Goal: Check status: Check status

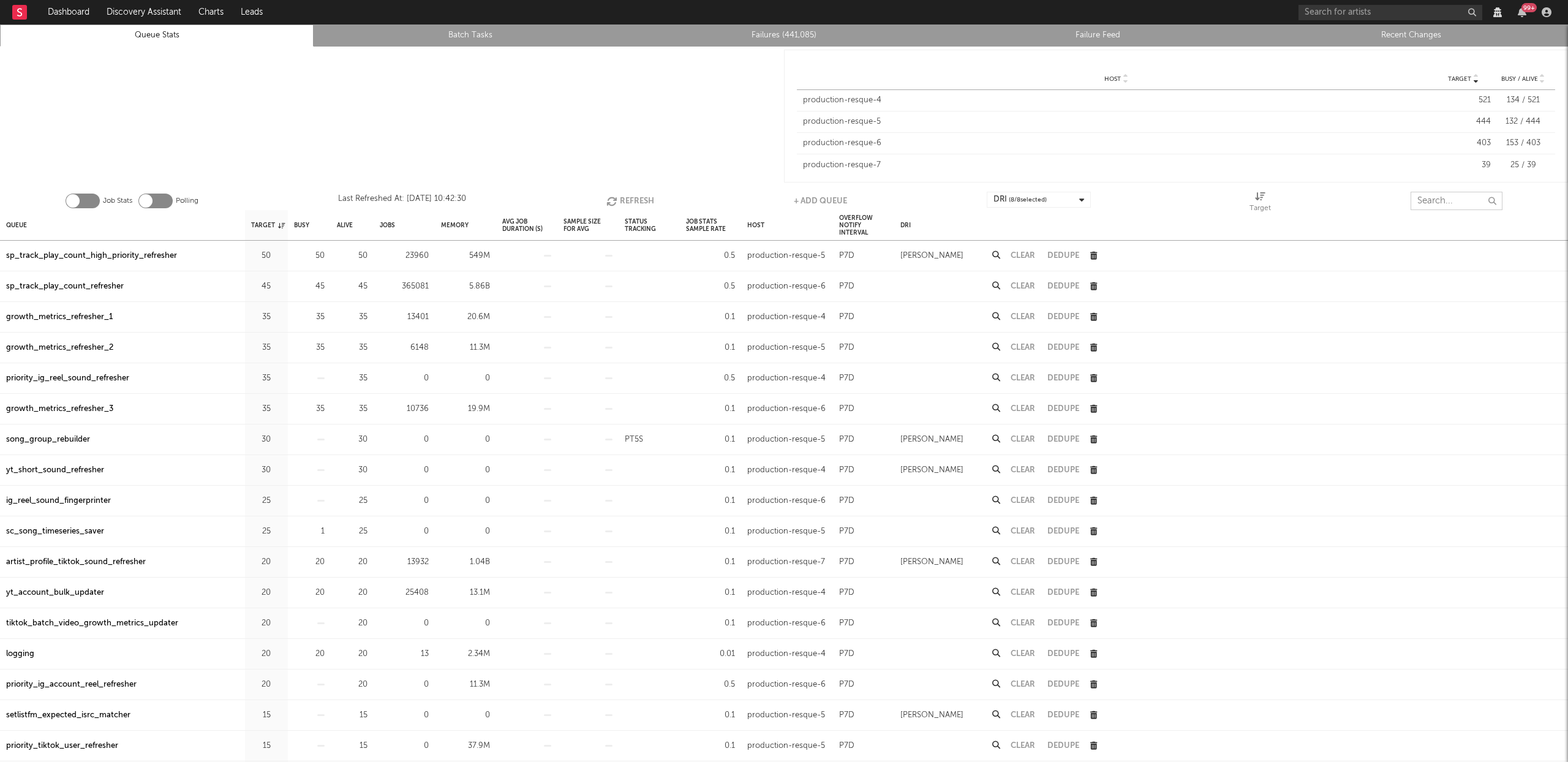
click at [1440, 198] on input "text" at bounding box center [1457, 201] width 92 height 18
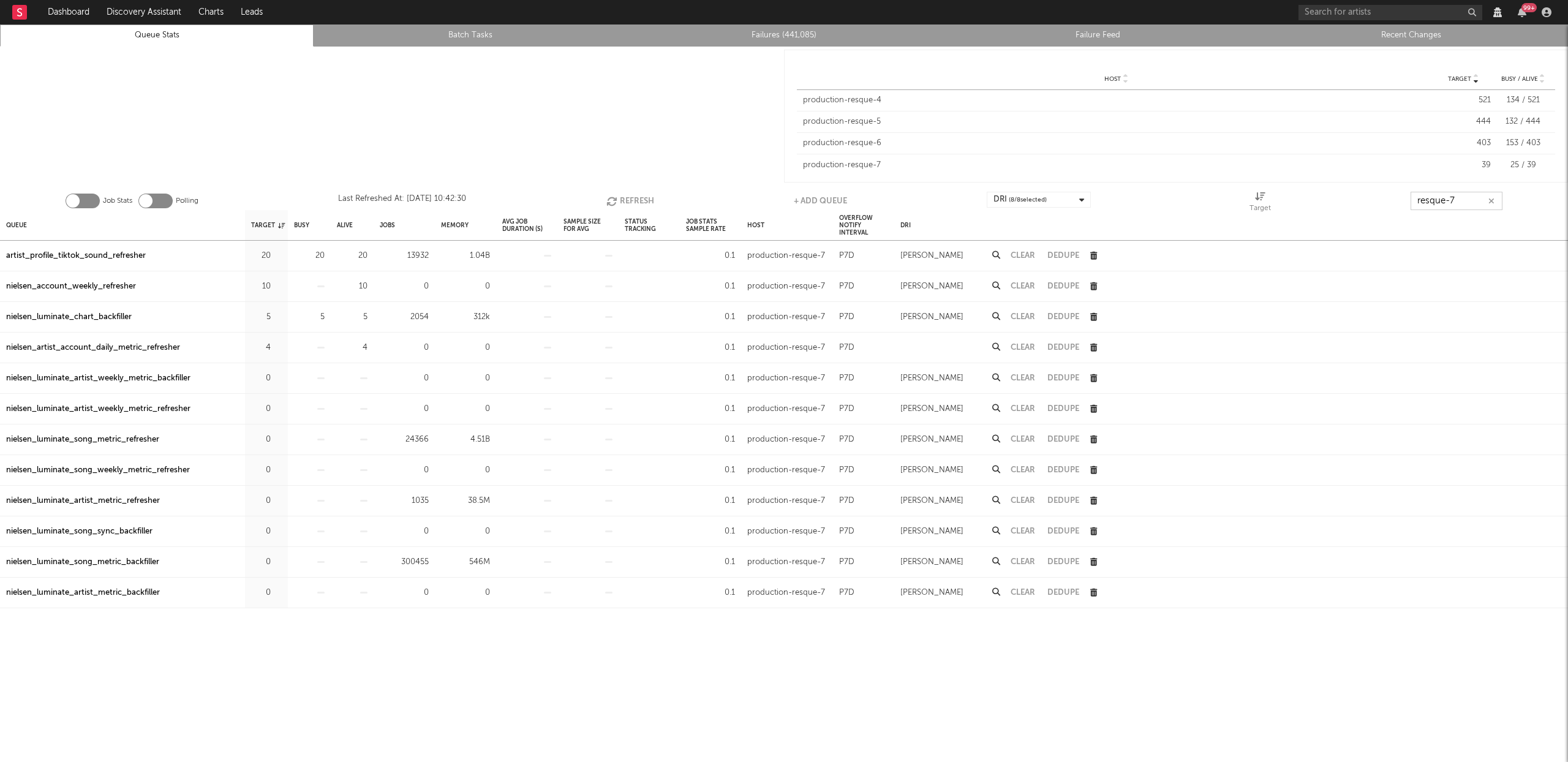
click at [627, 197] on button "Refresh" at bounding box center [631, 201] width 48 height 18
click at [627, 197] on button "Refresh" at bounding box center [630, 201] width 48 height 18
type input "resque-7"
click at [77, 318] on div "nielsen_luminate_chart_backfiller" at bounding box center [69, 317] width 126 height 15
click at [625, 200] on button "Refresh" at bounding box center [631, 201] width 48 height 18
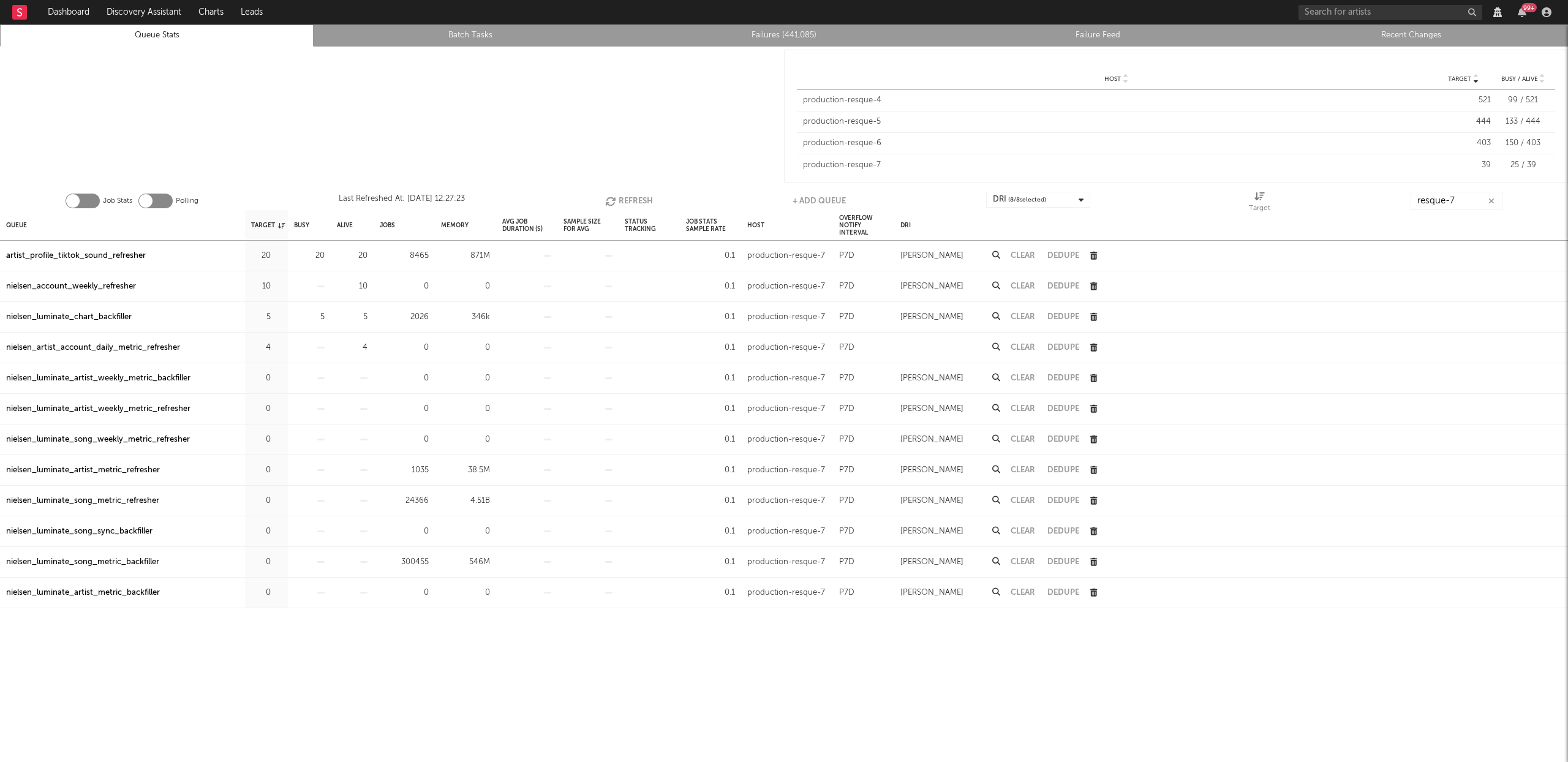
click at [623, 203] on button "Refresh" at bounding box center [629, 201] width 48 height 18
click at [1393, 31] on link "Recent Changes" at bounding box center [1411, 35] width 300 height 15
click at [637, 196] on button "Refresh" at bounding box center [629, 201] width 48 height 18
click at [67, 318] on div "nielsen_luminate_chart_backfiller" at bounding box center [69, 317] width 126 height 15
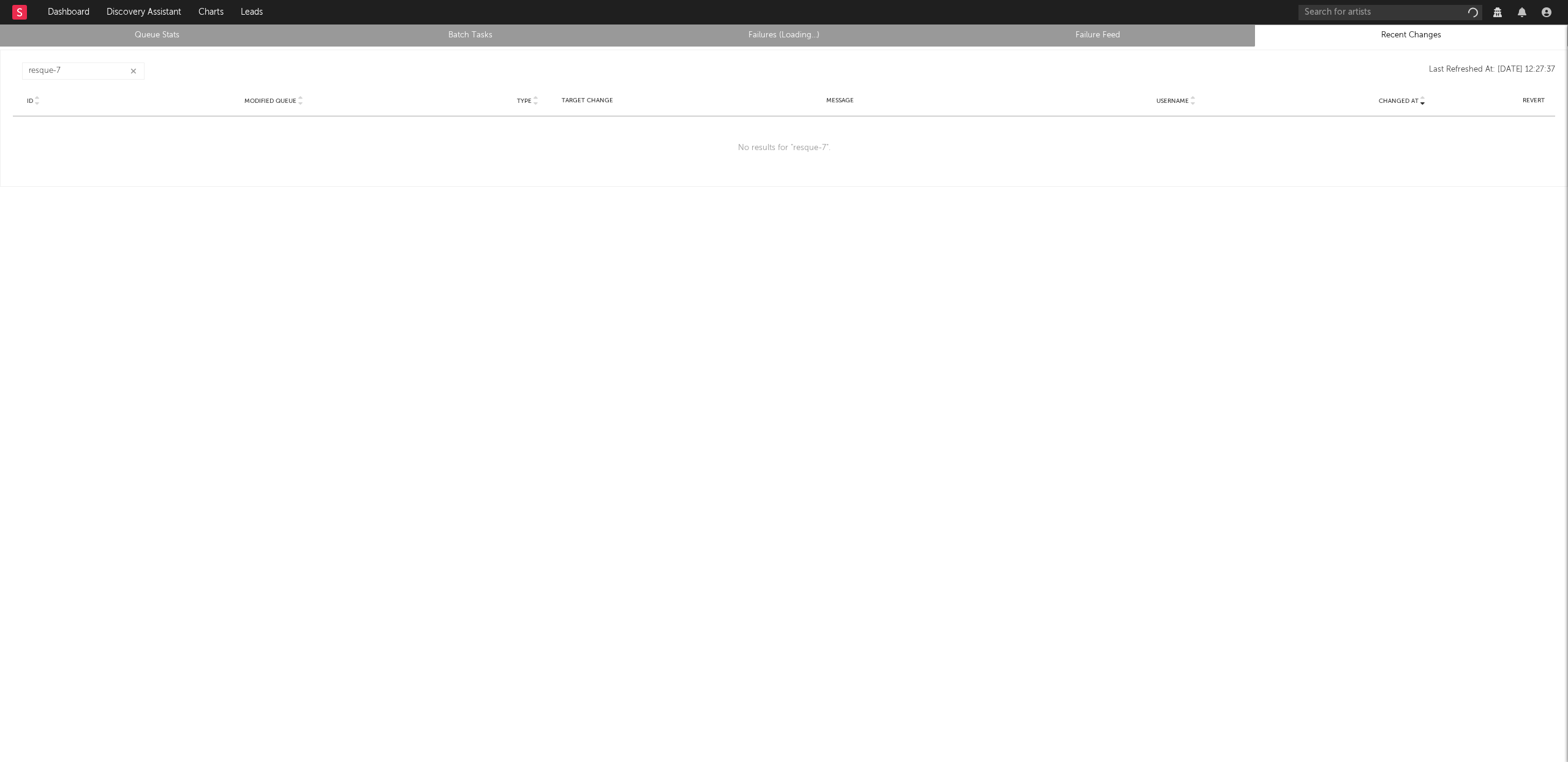
click at [130, 68] on icon "button" at bounding box center [133, 71] width 6 height 8
